Goal: Transaction & Acquisition: Purchase product/service

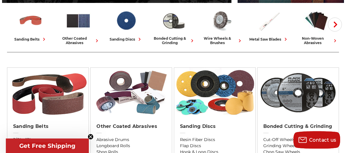
scroll to position [188, 0]
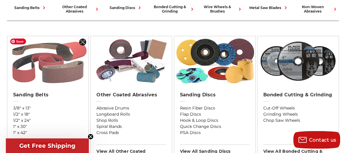
click at [53, 71] on img at bounding box center [47, 61] width 81 height 50
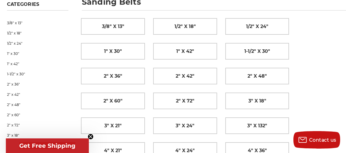
scroll to position [94, 0]
click at [49, 144] on span "Get Free Shipping" at bounding box center [47, 145] width 56 height 7
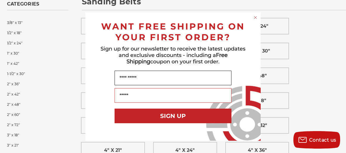
click at [141, 78] on input "Name" at bounding box center [172, 78] width 117 height 15
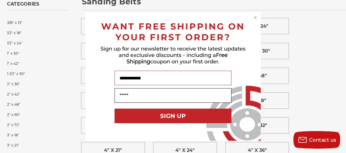
type input "**********"
click at [130, 95] on input "Your Email" at bounding box center [172, 95] width 117 height 15
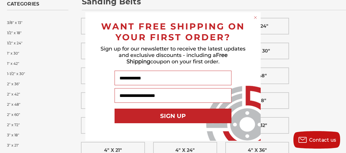
type input "**********"
click at [169, 115] on button "SIGN UP" at bounding box center [172, 116] width 117 height 15
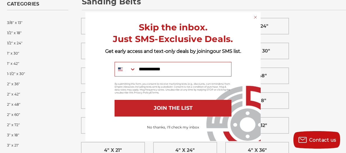
type input "**********"
click at [169, 107] on button "JOIN THE LIST" at bounding box center [172, 108] width 117 height 17
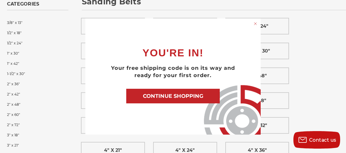
click at [172, 94] on button "CONTINUE SHOPPING" at bounding box center [172, 96] width 93 height 15
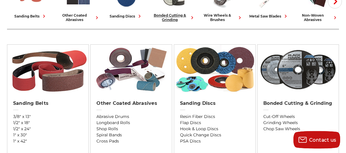
scroll to position [188, 0]
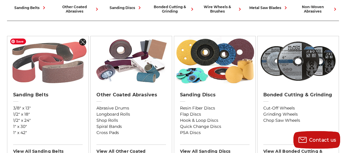
click at [56, 63] on img at bounding box center [47, 61] width 81 height 50
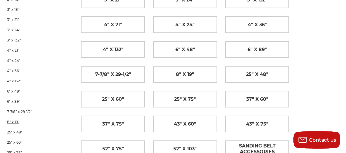
scroll to position [282, 0]
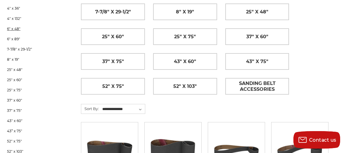
click at [19, 28] on link "6" x 48"" at bounding box center [37, 29] width 61 height 10
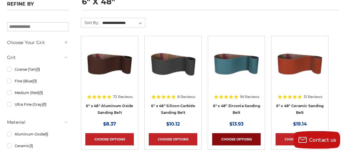
click at [235, 135] on link "Choose Options" at bounding box center [236, 139] width 48 height 12
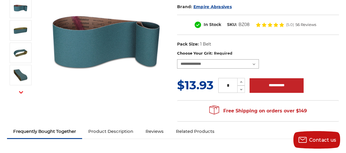
select select "****"
click option "**********" at bounding box center [0, 0] width 0 height 0
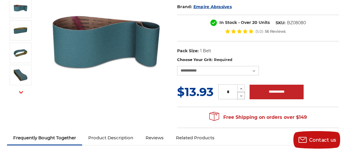
click at [241, 95] on use at bounding box center [241, 95] width 2 height 1
click at [240, 87] on icon at bounding box center [241, 88] width 4 height 5
type input "*"
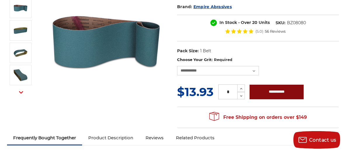
click at [272, 90] on input "**********" at bounding box center [276, 92] width 54 height 15
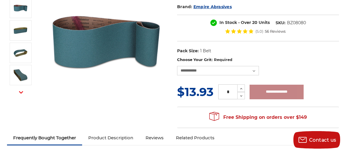
type input "**********"
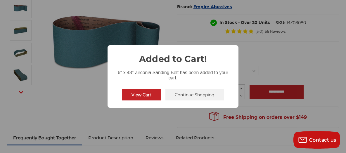
click at [188, 94] on button "Continue Shopping" at bounding box center [194, 94] width 58 height 11
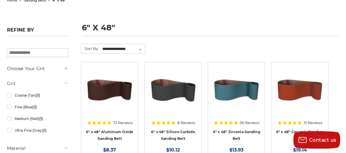
scroll to position [31, 0]
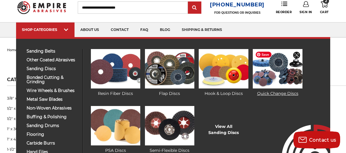
scroll to position [31, 0]
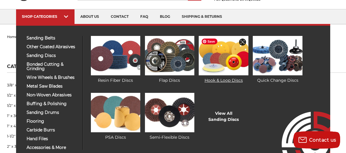
click at [222, 56] on img at bounding box center [222, 55] width 49 height 39
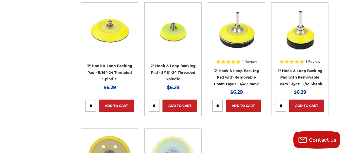
scroll to position [752, 0]
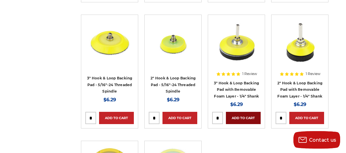
click at [243, 112] on link "Add to Cart" at bounding box center [243, 118] width 35 height 12
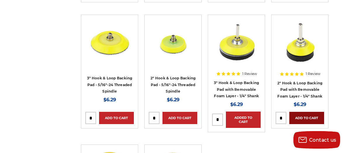
click at [306, 112] on link "Add to Cart" at bounding box center [306, 118] width 35 height 12
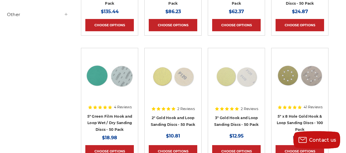
scroll to position [219, 0]
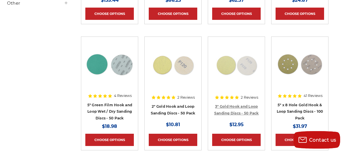
click at [233, 104] on link "3" Gold Hook and Loop Sanding Discs - 50 Pack" at bounding box center [236, 109] width 45 height 11
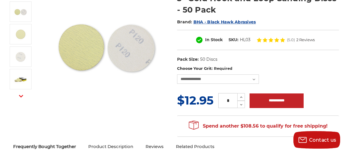
scroll to position [94, 0]
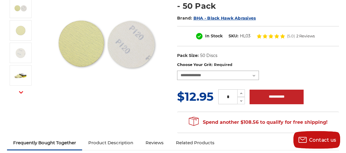
click at [177, 71] on select "**********" at bounding box center [218, 75] width 82 height 9
drag, startPoint x: 253, startPoint y: 74, endPoint x: 274, endPoint y: 58, distance: 25.9
click at [274, 58] on dl "UPC: Pack Size: 50 Discs Size: 3" Material: Aluminum Oxide Tool: Orbital Sander…" at bounding box center [258, 56] width 162 height 12
click at [302, 35] on span "2 Reviews" at bounding box center [305, 36] width 18 height 4
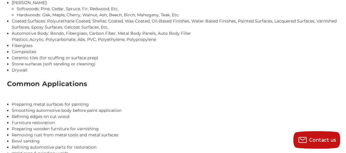
scroll to position [661, 0]
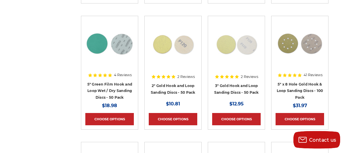
scroll to position [156, 0]
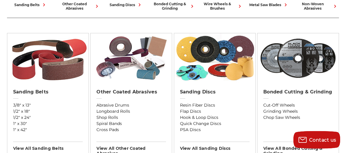
scroll to position [188, 0]
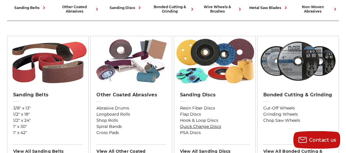
click at [204, 125] on link "Quick Change Discs" at bounding box center [214, 126] width 69 height 6
